Goal: Information Seeking & Learning: Learn about a topic

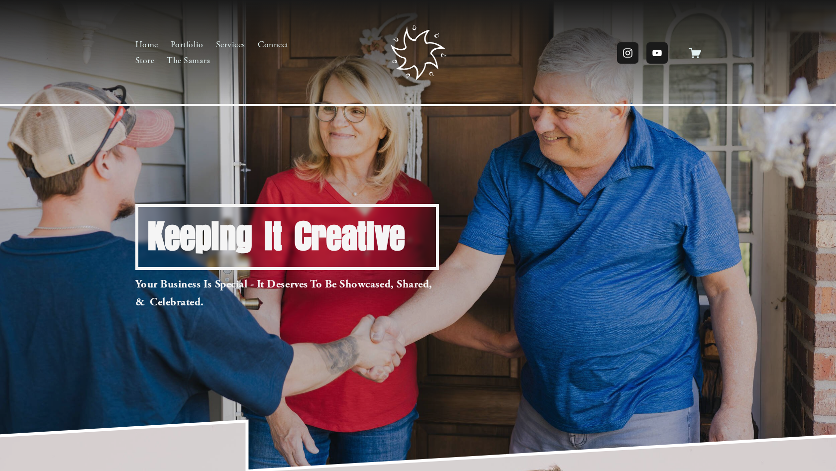
click at [184, 46] on link "Portfolio" at bounding box center [187, 45] width 33 height 16
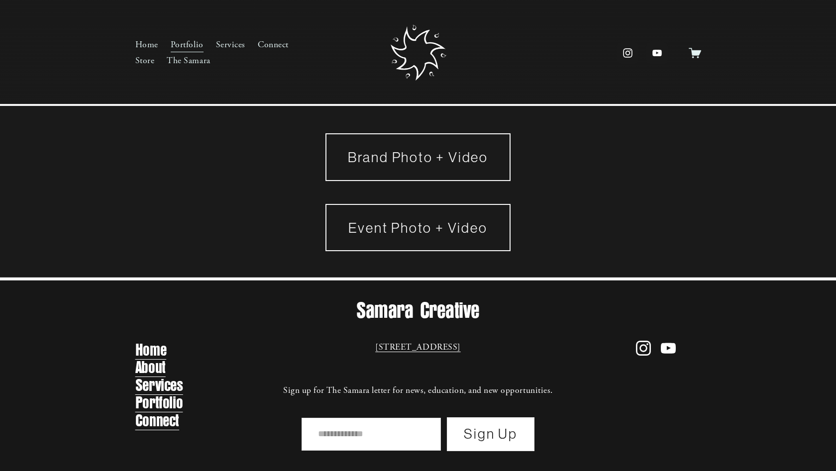
drag, startPoint x: 399, startPoint y: 159, endPoint x: 403, endPoint y: 295, distance: 135.9
click at [399, 159] on link "Brand Photo + Video" at bounding box center [417, 156] width 185 height 47
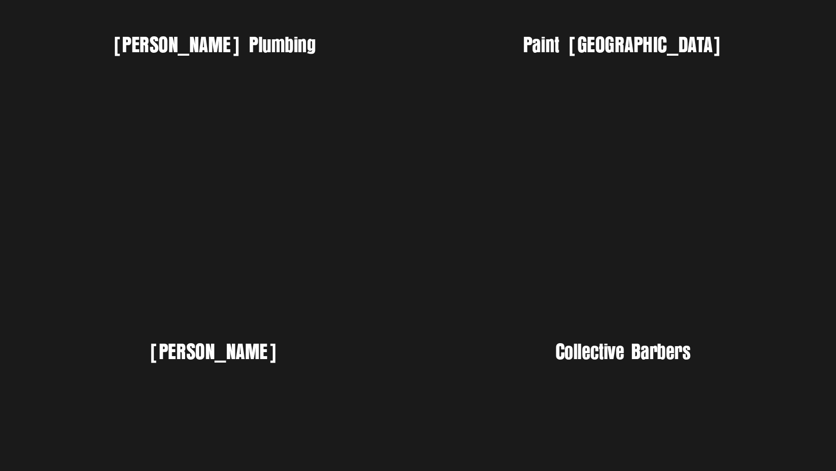
scroll to position [225, 0]
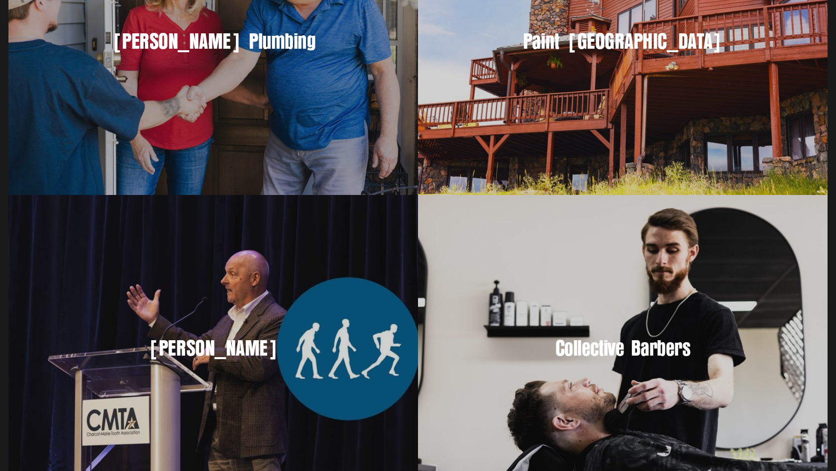
click at [575, 329] on div "Collective Barbers" at bounding box center [622, 348] width 409 height 307
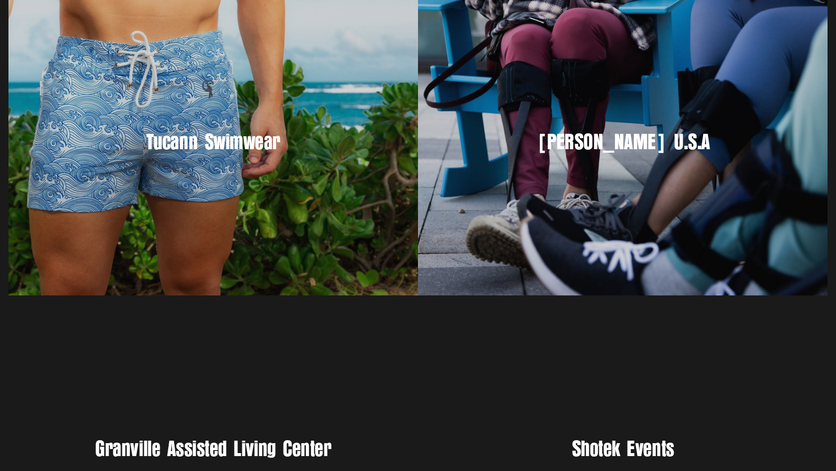
scroll to position [738, 0]
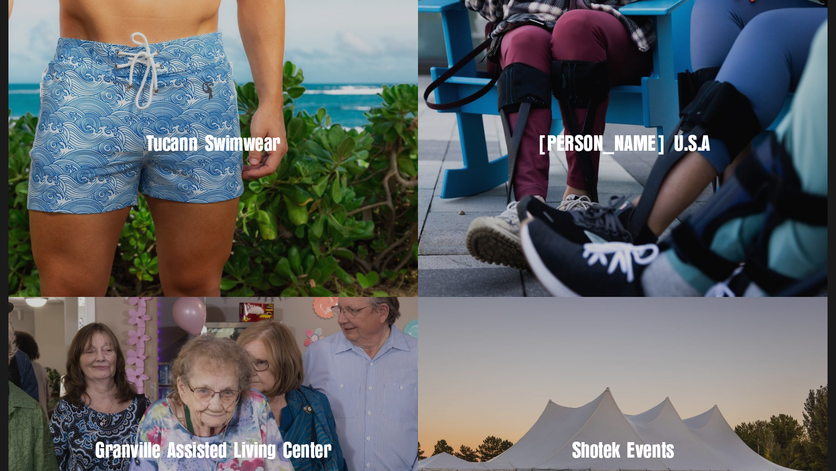
click at [583, 144] on h3 "Allard U.S.A" at bounding box center [623, 144] width 352 height 28
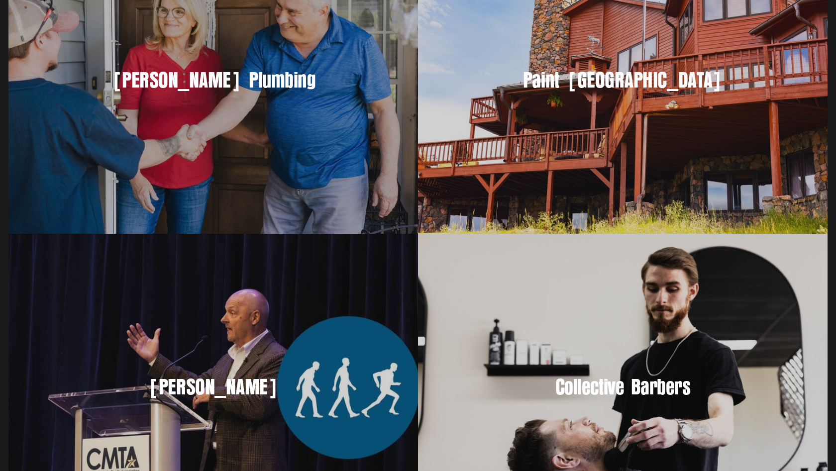
scroll to position [198, 0]
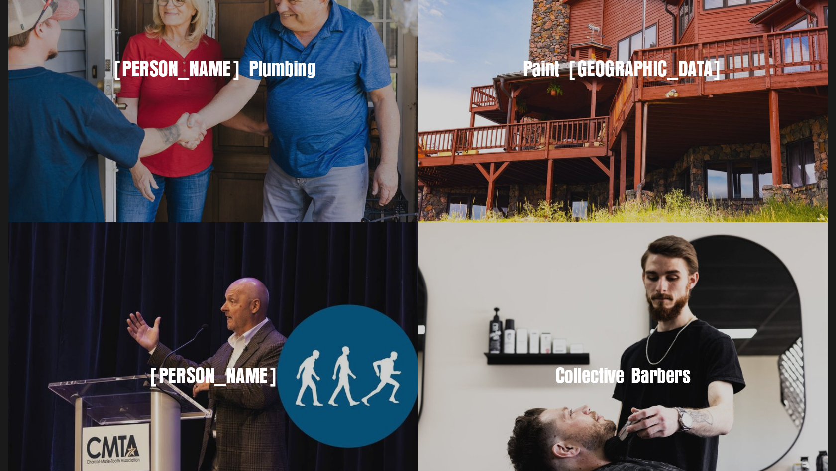
click at [245, 323] on div "Ken Cornell" at bounding box center [212, 375] width 409 height 307
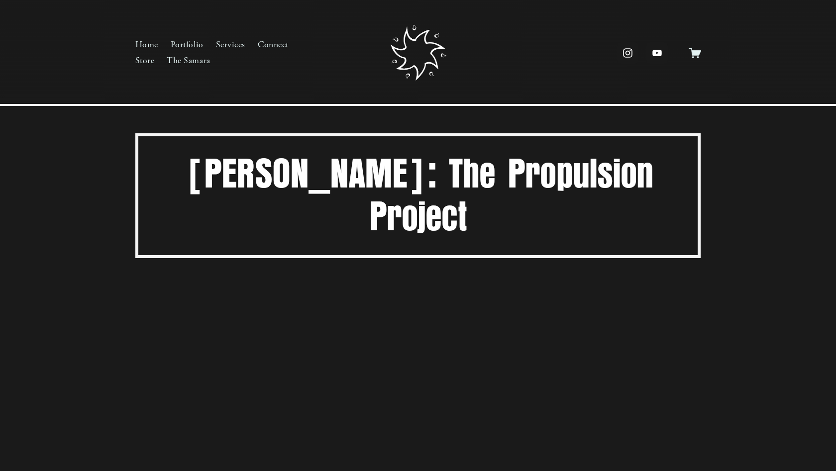
click at [191, 61] on link "The Samara" at bounding box center [188, 61] width 43 height 16
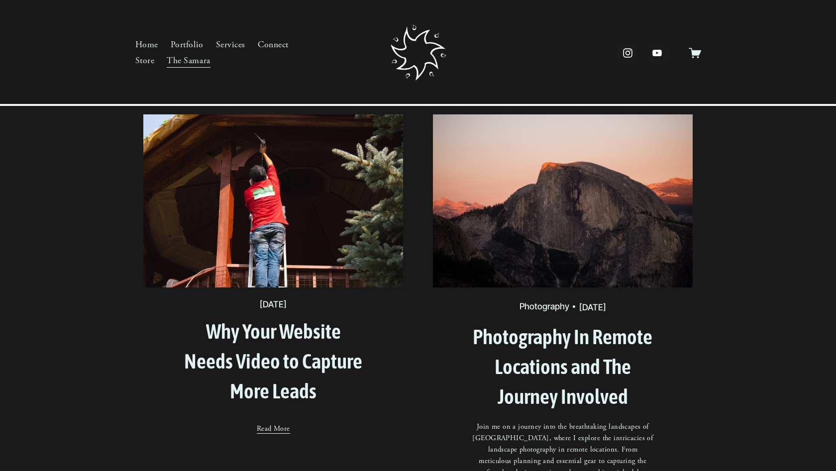
click at [290, 335] on link "Why Your Website Needs Video to Capture More Leads" at bounding box center [273, 361] width 178 height 84
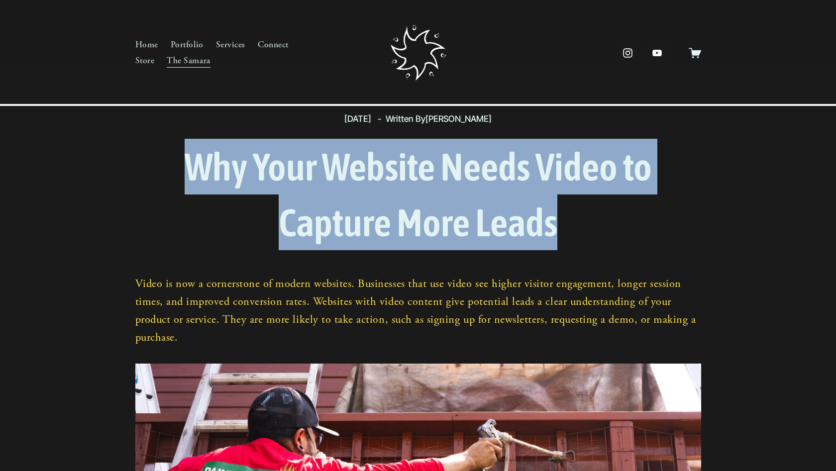
drag, startPoint x: 184, startPoint y: 168, endPoint x: 591, endPoint y: 213, distance: 409.5
click at [591, 213] on h1 "Why Your Website Needs Video to Capture More Leads" at bounding box center [418, 194] width 566 height 111
copy h1 "Why Your Website Needs Video to Capture More Leads"
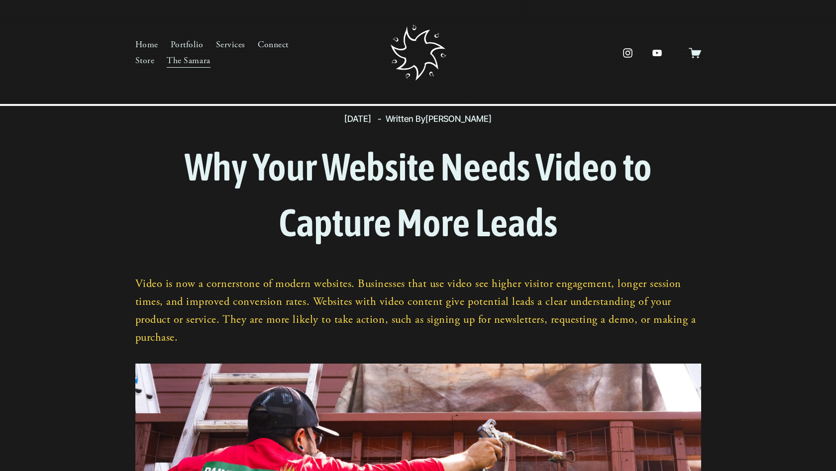
click at [142, 43] on link "Home" at bounding box center [146, 45] width 23 height 16
